Goal: Communication & Community: Answer question/provide support

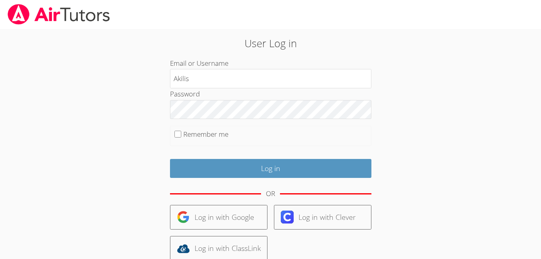
type input "Akilis"
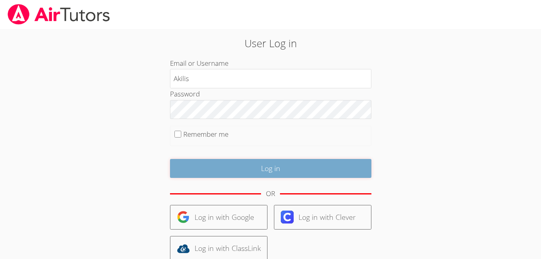
click at [246, 171] on input "Log in" at bounding box center [271, 168] width 202 height 19
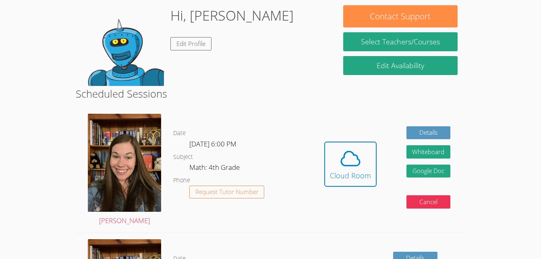
scroll to position [81, 0]
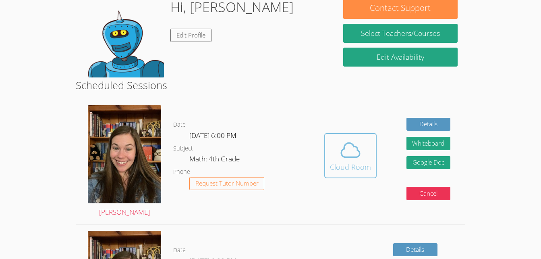
click at [342, 149] on icon at bounding box center [350, 150] width 19 height 14
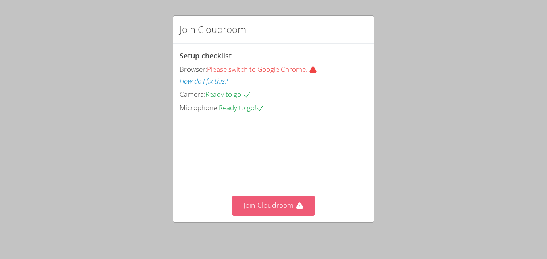
click at [271, 204] on button "Join Cloudroom" at bounding box center [274, 205] width 83 height 20
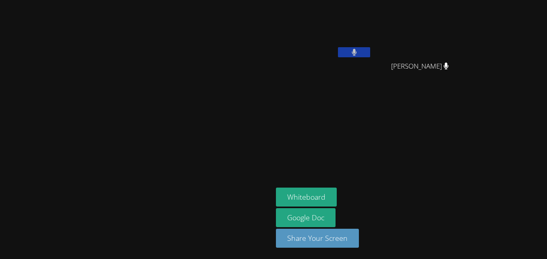
click at [197, 53] on video at bounding box center [136, 113] width 121 height 150
click at [370, 55] on button at bounding box center [354, 52] width 32 height 10
click at [372, 25] on video at bounding box center [324, 30] width 96 height 54
click at [372, 27] on video at bounding box center [324, 30] width 96 height 54
click at [372, 29] on video at bounding box center [324, 30] width 96 height 54
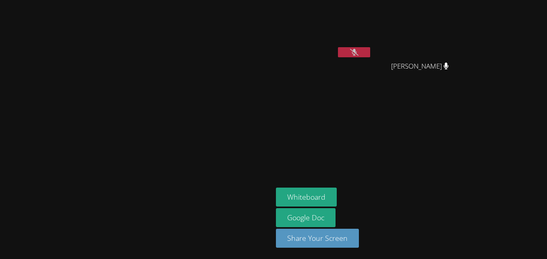
click at [372, 29] on video at bounding box center [324, 30] width 96 height 54
drag, startPoint x: 391, startPoint y: 34, endPoint x: 360, endPoint y: 27, distance: 32.7
click at [360, 27] on video at bounding box center [324, 30] width 96 height 54
click at [369, 17] on video at bounding box center [324, 30] width 96 height 54
click at [360, 8] on video at bounding box center [324, 30] width 96 height 54
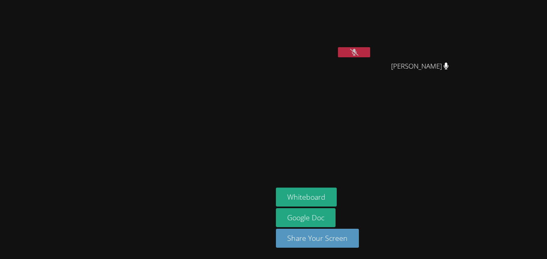
click at [360, 8] on video at bounding box center [324, 30] width 96 height 54
click at [455, 151] on aside "Akili Smullen Kenndall Fitzpatrick Kenndall Fitzpatrick Whiteboard Google Doc S…" at bounding box center [374, 129] width 202 height 259
click at [471, 191] on div "Whiteboard Google Doc Share Your Screen" at bounding box center [373, 220] width 195 height 67
drag, startPoint x: 435, startPoint y: 161, endPoint x: 480, endPoint y: 132, distance: 53.5
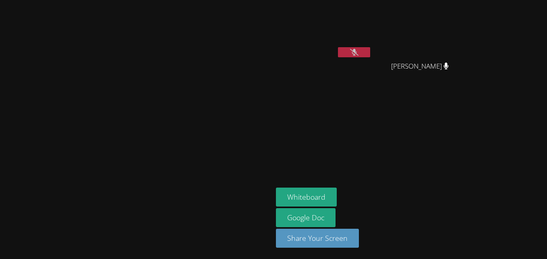
click at [474, 132] on aside "Akili Smullen Kenndall Fitzpatrick Kenndall Fitzpatrick Whiteboard Google Doc S…" at bounding box center [374, 129] width 202 height 259
click at [474, 151] on aside "Akili Smullen Kenndall Fitzpatrick Kenndall Fitzpatrick Whiteboard Google Doc S…" at bounding box center [374, 129] width 202 height 259
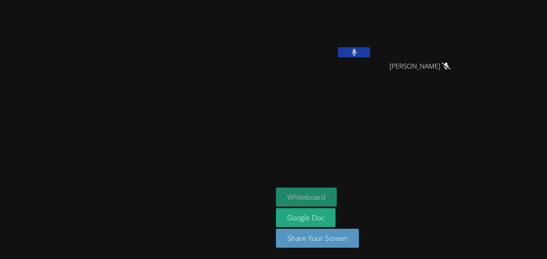
click at [337, 195] on button "Whiteboard" at bounding box center [306, 196] width 61 height 19
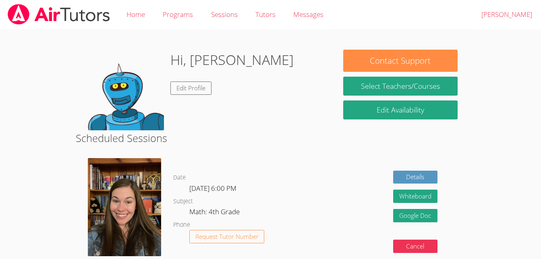
scroll to position [81, 0]
